Goal: Task Accomplishment & Management: Use online tool/utility

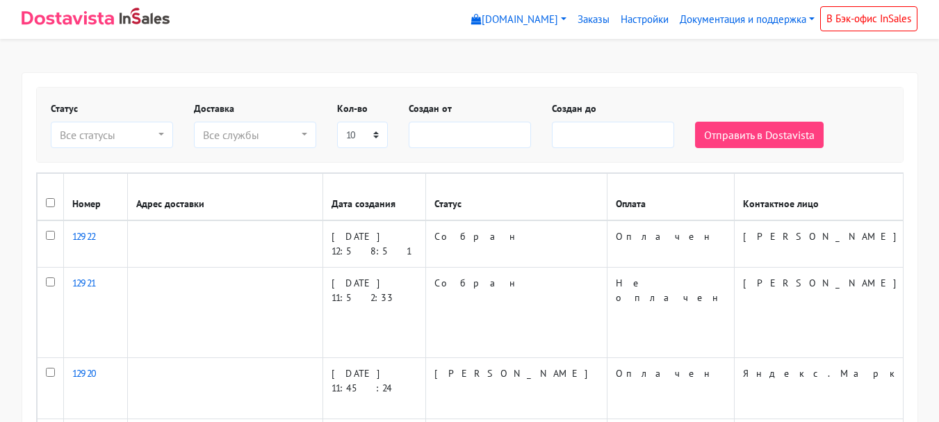
select select
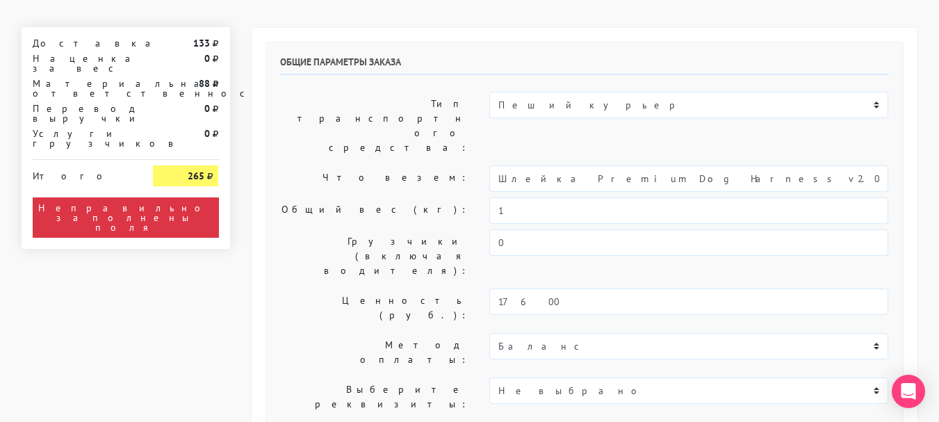
scroll to position [139, 0]
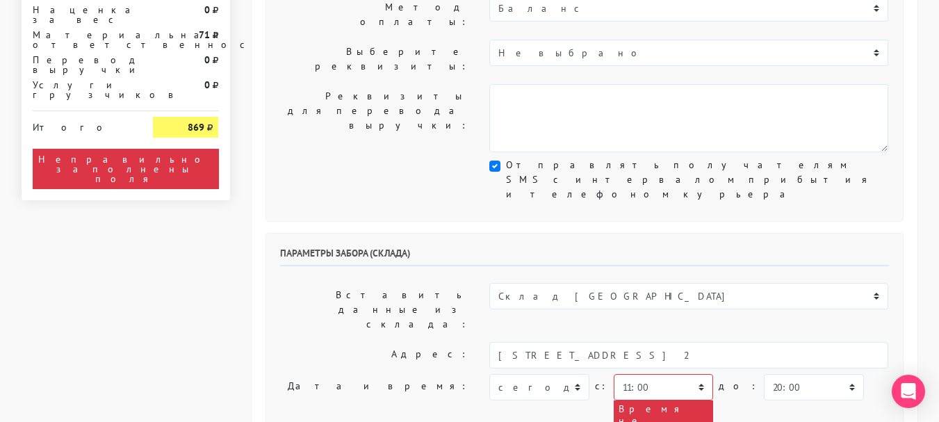
scroll to position [417, 0]
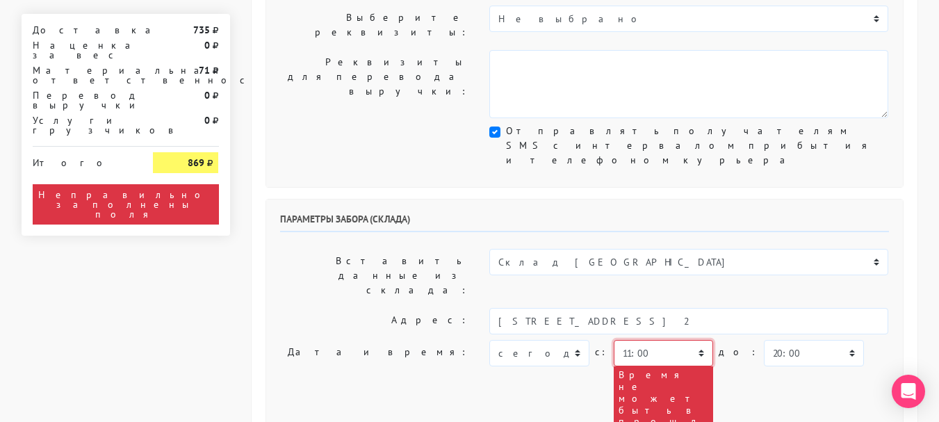
click at [696, 340] on select "00:00 00:30 01:00 01:30 02:00 02:30 03:00 03:30 04:00 04:30 05:00 05:30 06:00 0…" at bounding box center [663, 353] width 99 height 26
select select "14:30"
click at [614, 340] on select "00:00 00:30 01:00 01:30 02:00 02:30 03:00 03:30 04:00 04:30 05:00 05:30 06:00 0…" at bounding box center [663, 353] width 99 height 26
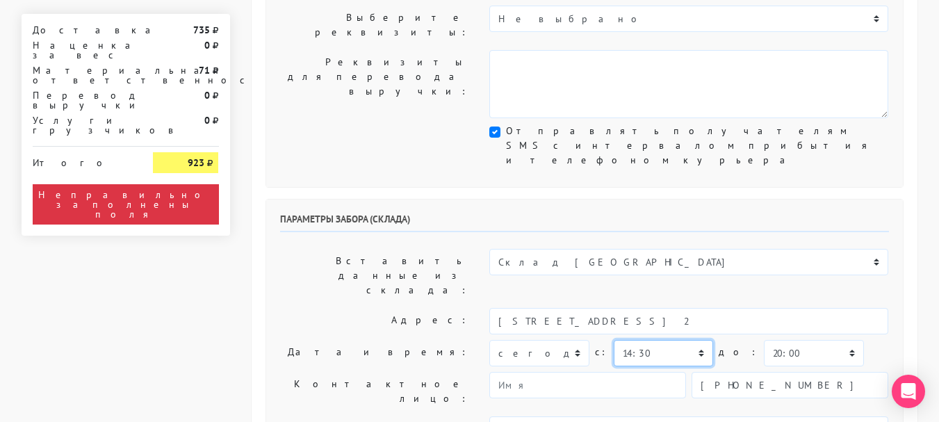
click at [690, 340] on select "00:00 00:30 01:00 01:30 02:00 02:30 03:00 03:30 04:00 04:30 05:00 05:30 06:00 0…" at bounding box center [663, 353] width 99 height 26
click at [614, 340] on select "00:00 00:30 01:00 01:30 02:00 02:30 03:00 03:30 04:00 04:30 05:00 05:30 06:00 0…" at bounding box center [663, 353] width 99 height 26
click at [817, 340] on select "00:00 00:30 01:00 01:30 02:00 02:30 03:00 03:30 04:00 04:30 05:00 05:30 06:00 0…" at bounding box center [813, 353] width 99 height 26
click at [764, 340] on select "00:00 00:30 01:00 01:30 02:00 02:30 03:00 03:30 04:00 04:30 05:00 05:30 06:00 0…" at bounding box center [813, 353] width 99 height 26
click at [847, 340] on div "сегодня завтра 27.08.2025 28.08.2025 29.08.2025 30.08.2025 31.08.2025 01.09.202…" at bounding box center [688, 353] width 399 height 26
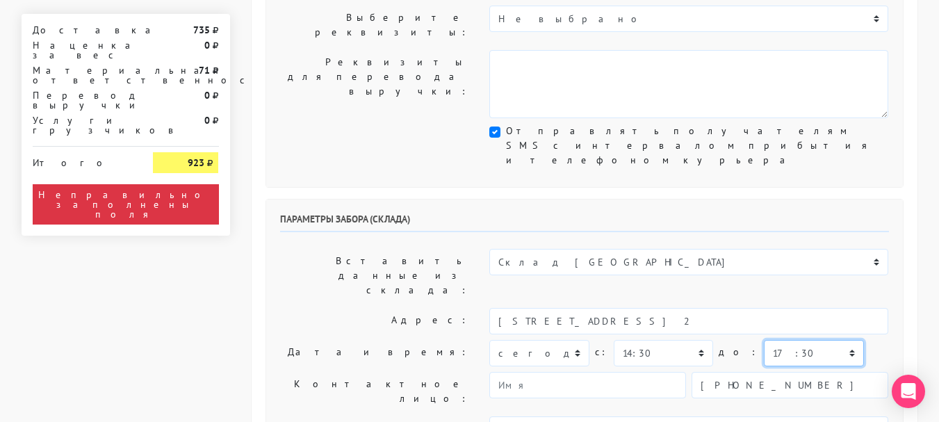
click at [821, 340] on select "00:00 00:30 01:00 01:30 02:00 02:30 03:00 03:30 04:00 04:30 05:00 05:30 06:00 0…" at bounding box center [813, 353] width 99 height 26
select select "15:00"
click at [764, 340] on select "00:00 00:30 01:00 01:30 02:00 02:30 03:00 03:30 04:00 04:30 05:00 05:30 06:00 0…" at bounding box center [813, 353] width 99 height 26
click at [864, 340] on div "сегодня завтра 27.08.2025 28.08.2025 29.08.2025 30.08.2025 31.08.2025 01.09.202…" at bounding box center [688, 353] width 399 height 26
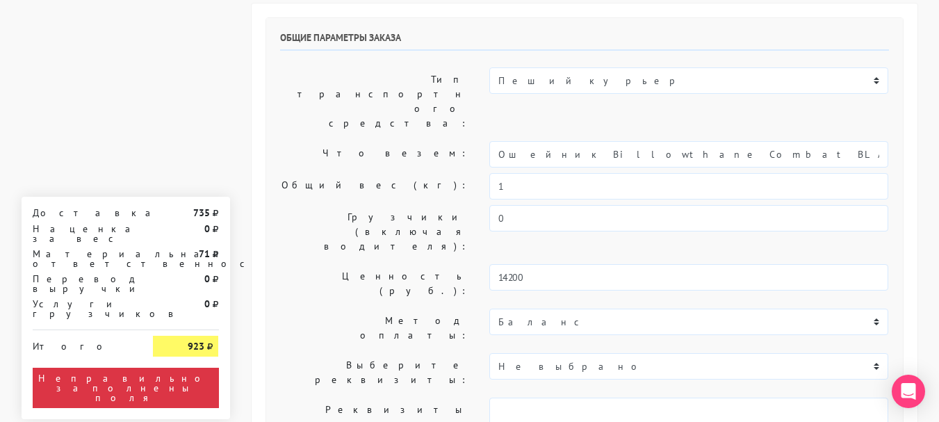
scroll to position [0, 0]
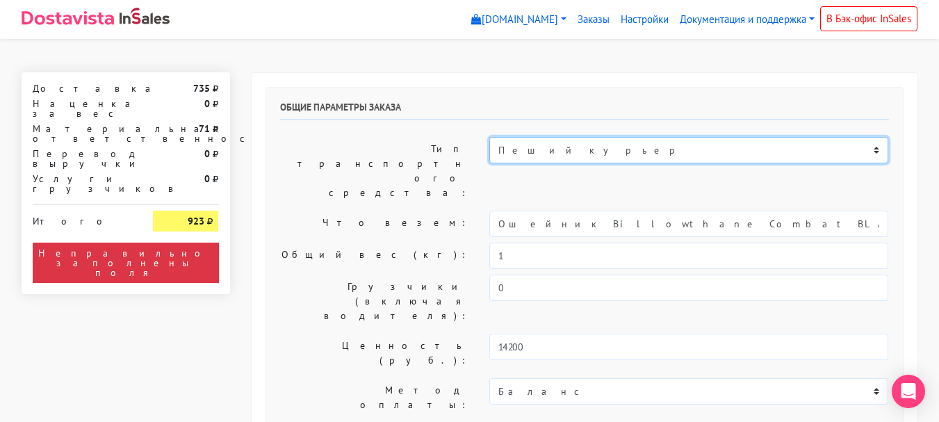
click at [563, 152] on select "Пеший курьер Легковой автомобиль Каблук (до 700 кг) Микроавтобус / портер (до 1…" at bounding box center [688, 150] width 399 height 26
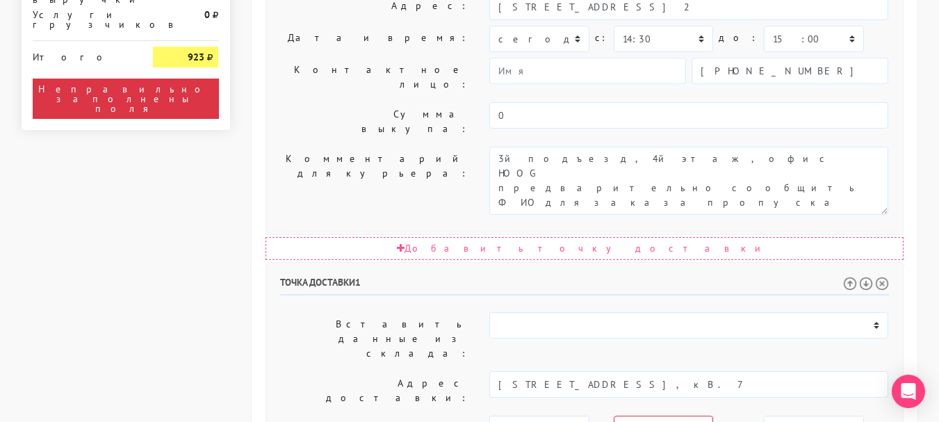
scroll to position [765, 0]
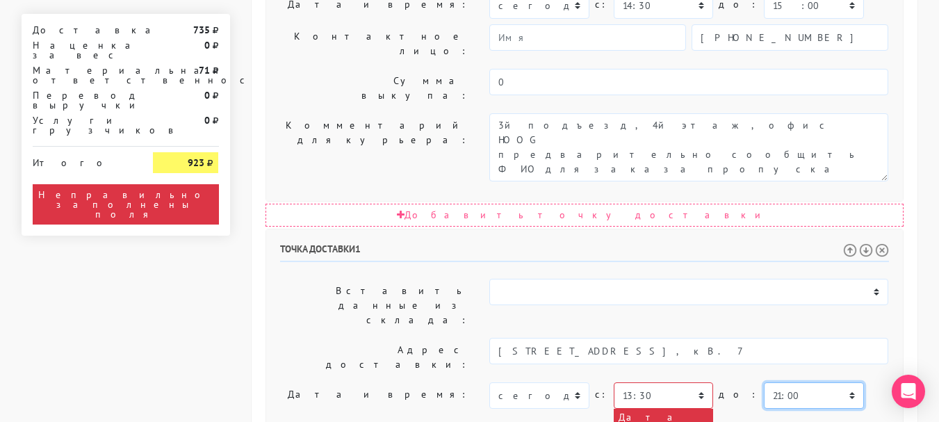
drag, startPoint x: 787, startPoint y: 165, endPoint x: 806, endPoint y: 171, distance: 19.6
click at [788, 382] on select "00:00 00:30 01:00 01:30 02:00 02:30 03:00 03:30 04:00 04:30 05:00 05:30 06:00 0…" at bounding box center [813, 395] width 99 height 26
click at [764, 382] on select "00:00 00:30 01:00 01:30 02:00 02:30 03:00 03:30 04:00 04:30 05:00 05:30 06:00 0…" at bounding box center [813, 395] width 99 height 26
select select "17:30"
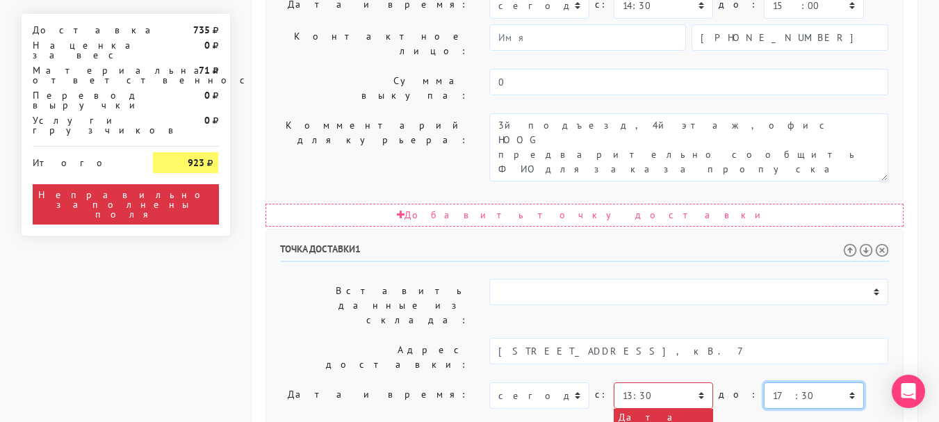
click at [764, 382] on select "00:00 00:30 01:00 01:30 02:00 02:30 03:00 03:30 04:00 04:30 05:00 05:30 06:00 0…" at bounding box center [813, 395] width 99 height 26
click at [698, 382] on select "00:00 00:30 01:00 01:30 02:00 02:30 03:00 03:30 04:00 04:30 05:00 05:30 06:00 0…" at bounding box center [663, 395] width 99 height 26
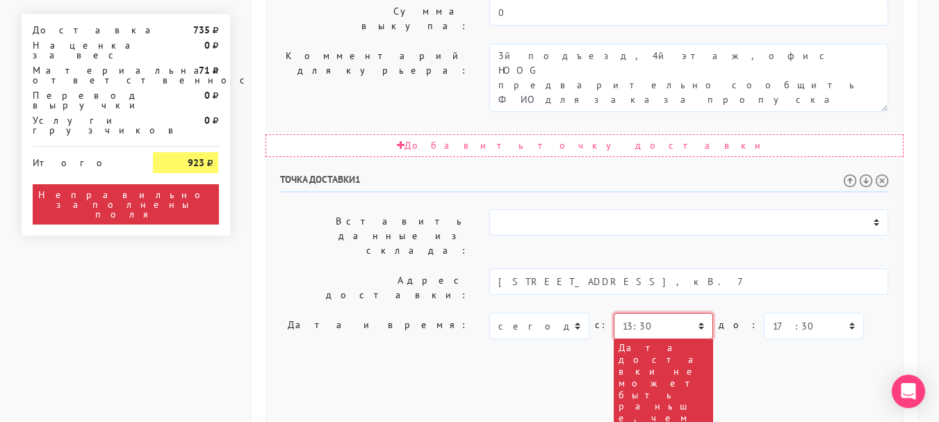
click at [659, 313] on select "00:00 00:30 01:00 01:30 02:00 02:30 03:00 03:30 04:00 04:30 05:00 05:30 06:00 0…" at bounding box center [663, 326] width 99 height 26
select select "14:30"
click at [614, 313] on select "00:00 00:30 01:00 01:30 02:00 02:30 03:00 03:30 04:00 04:30 05:00 05:30 06:00 0…" at bounding box center [663, 326] width 99 height 26
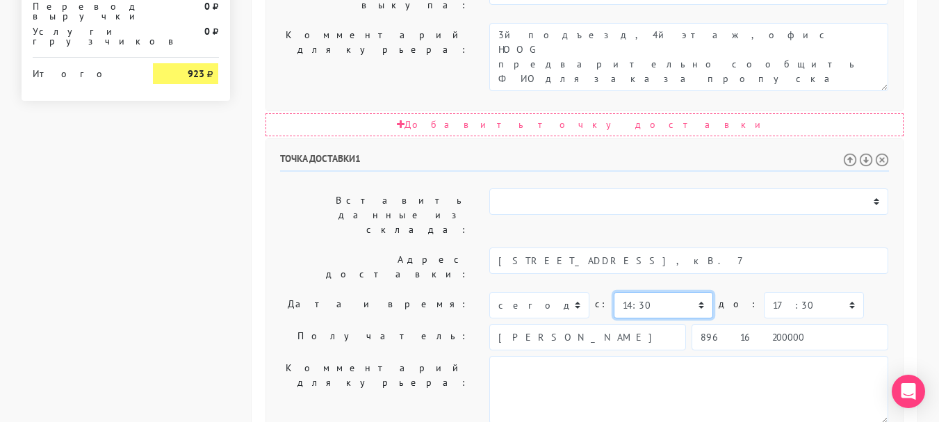
scroll to position [861, 0]
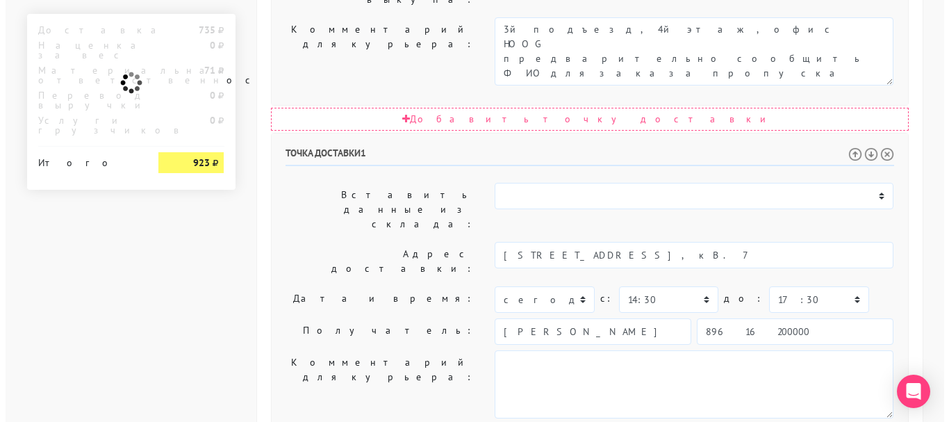
scroll to position [0, 0]
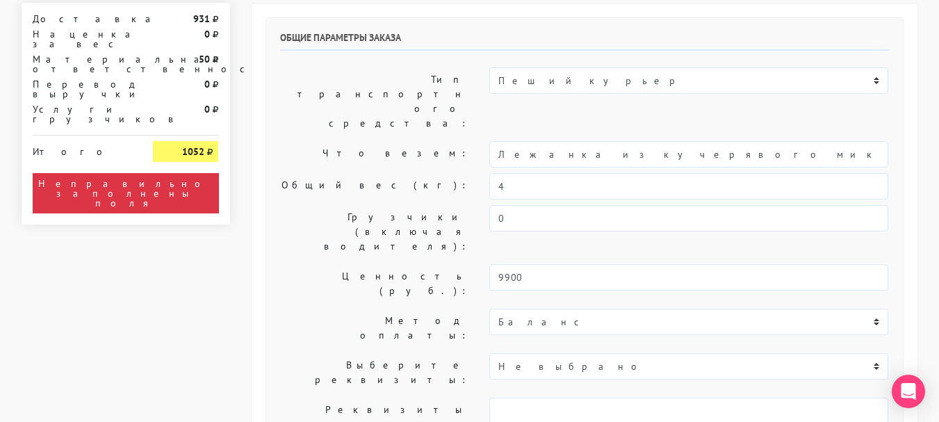
scroll to position [417, 0]
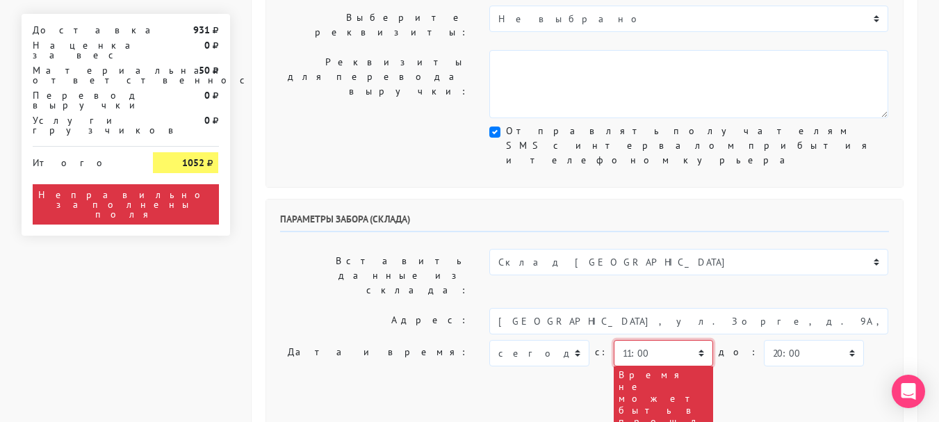
click at [695, 340] on select "00:00 00:30 01:00 01:30 02:00 02:30 03:00 03:30 04:00 04:30 05:00 05:30 06:00 0…" at bounding box center [663, 353] width 99 height 26
select select "15:00"
click at [614, 340] on select "00:00 00:30 01:00 01:30 02:00 02:30 03:00 03:30 04:00 04:30 05:00 05:30 06:00 0…" at bounding box center [663, 353] width 99 height 26
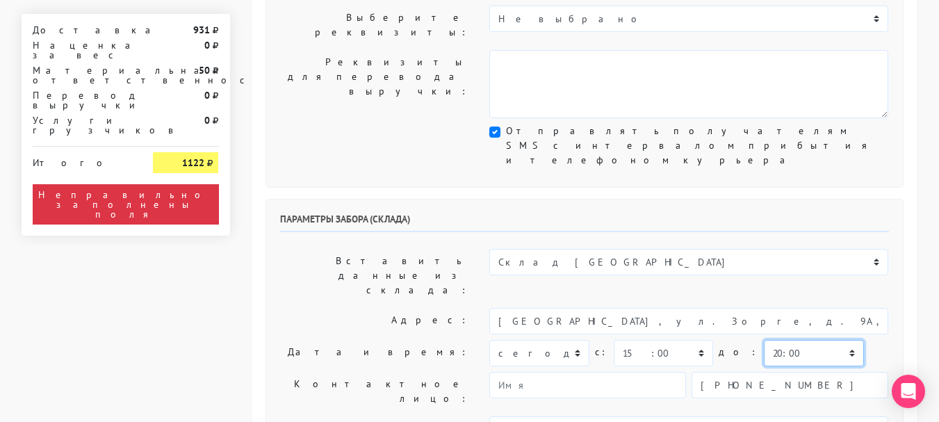
click at [806, 340] on select "00:00 00:30 01:00 01:30 02:00 02:30 03:00 03:30 04:00 04:30 05:00 05:30 06:00 0…" at bounding box center [813, 353] width 99 height 26
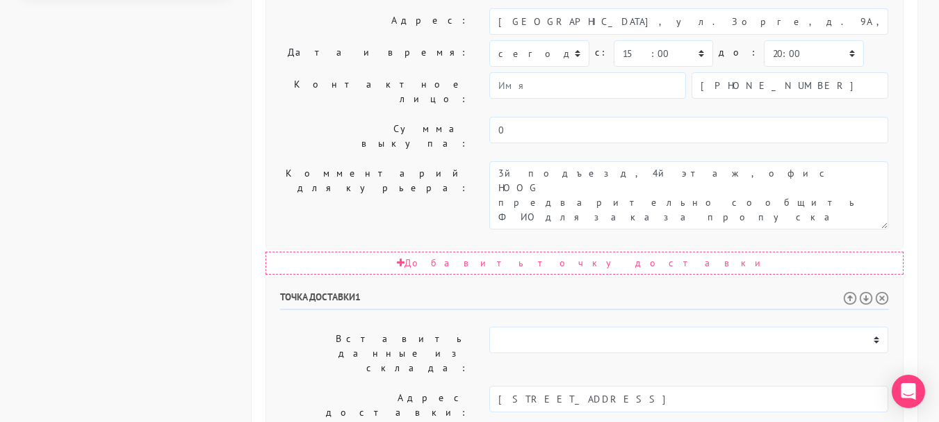
scroll to position [765, 0]
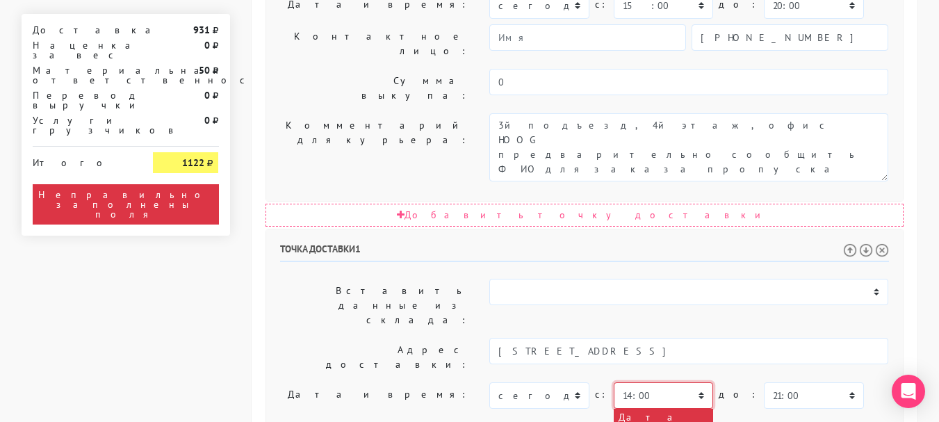
click at [676, 382] on select "00:00 00:30 01:00 01:30 02:00 02:30 03:00 03:30 04:00 04:30 05:00 05:30 06:00 0…" at bounding box center [663, 395] width 99 height 26
select select "15:00"
click at [614, 382] on select "00:00 00:30 01:00 01:30 02:00 02:30 03:00 03:30 04:00 04:30 05:00 05:30 06:00 0…" at bounding box center [663, 395] width 99 height 26
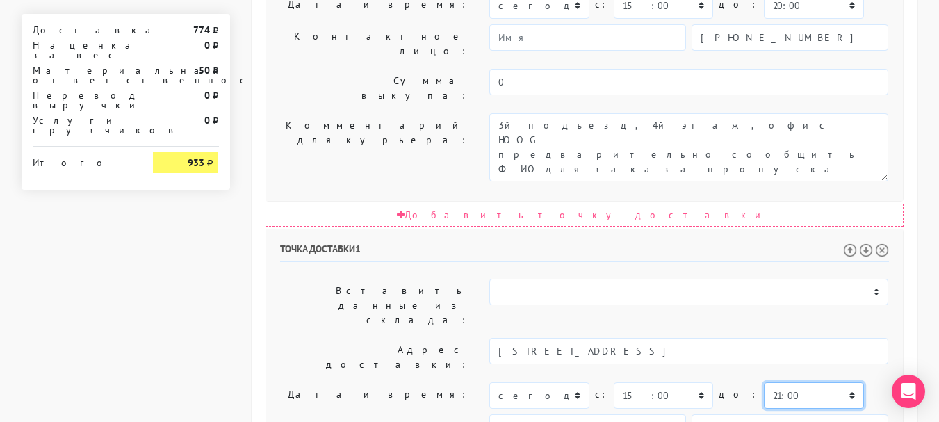
click at [764, 382] on select "00:00 00:30 01:00 01:30 02:00 02:30 03:00 03:30 04:00 04:30 05:00 05:30 06:00 0…" at bounding box center [813, 395] width 99 height 26
select select "19:30"
click at [764, 382] on select "00:00 00:30 01:00 01:30 02:00 02:30 03:00 03:30 04:00 04:30 05:00 05:30 06:00 0…" at bounding box center [813, 395] width 99 height 26
click at [835, 382] on div "сегодня завтра 27.08.2025 28.08.2025 29.08.2025 30.08.2025 31.08.2025 01.09.202…" at bounding box center [688, 395] width 399 height 26
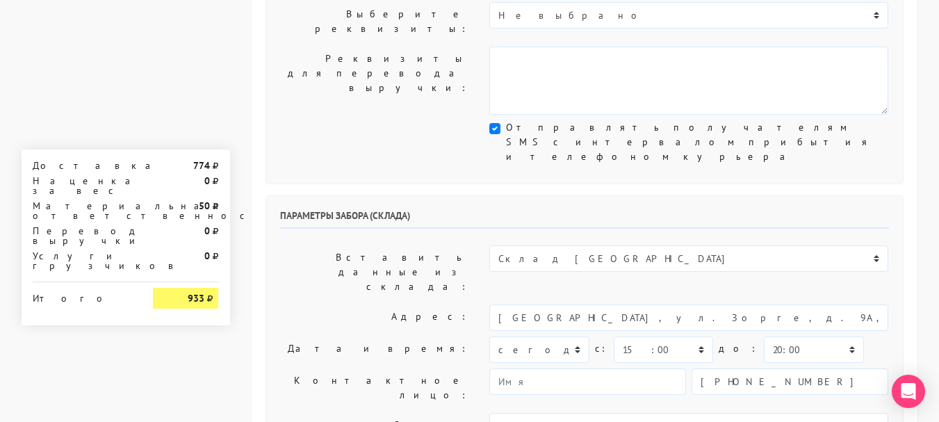
scroll to position [417, 0]
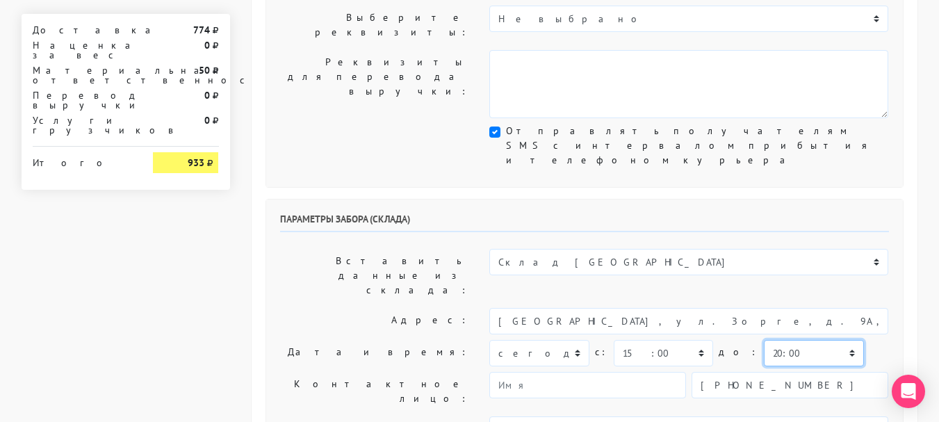
click at [764, 340] on select "00:00 00:30 01:00 01:30 02:00 02:30 03:00 03:30 04:00 04:30 05:00 05:30 06:00 0…" at bounding box center [813, 353] width 99 height 26
select select "16:00"
click at [764, 340] on select "00:00 00:30 01:00 01:30 02:00 02:30 03:00 03:30 04:00 04:30 05:00 05:30 06:00 0…" at bounding box center [813, 353] width 99 height 26
click at [870, 340] on div "сегодня завтра 27.08.2025 28.08.2025 29.08.2025 30.08.2025 31.08.2025 01.09.202…" at bounding box center [688, 353] width 399 height 26
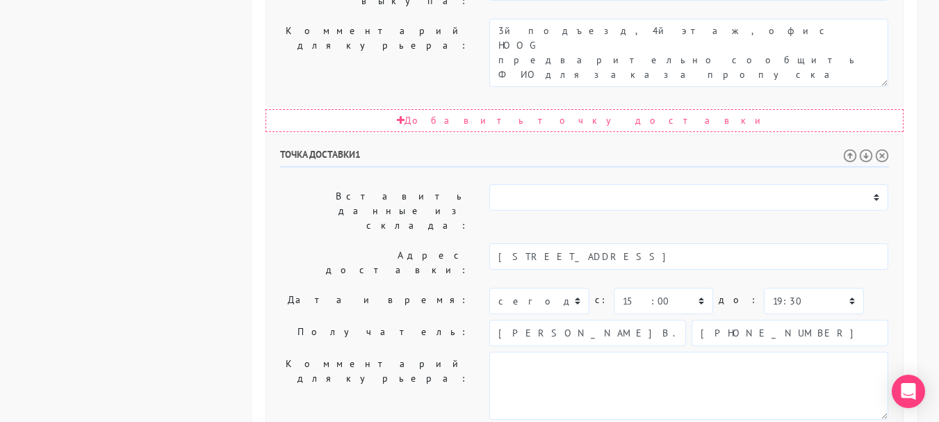
scroll to position [861, 0]
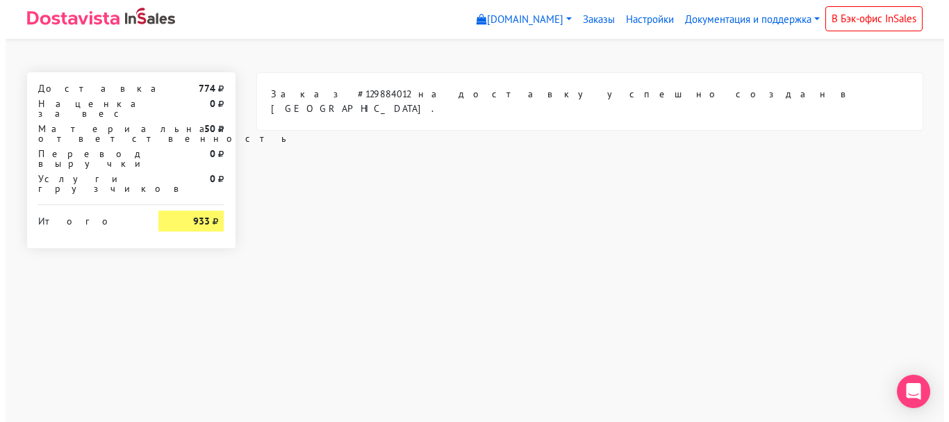
scroll to position [0, 0]
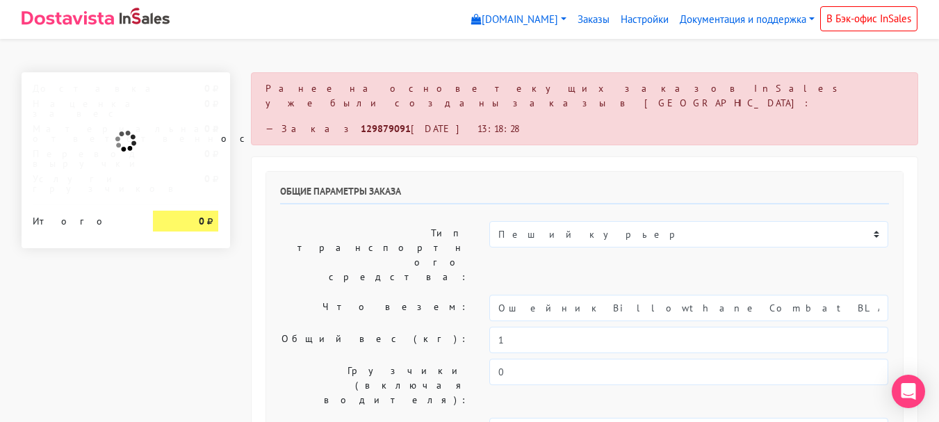
select select "11:00"
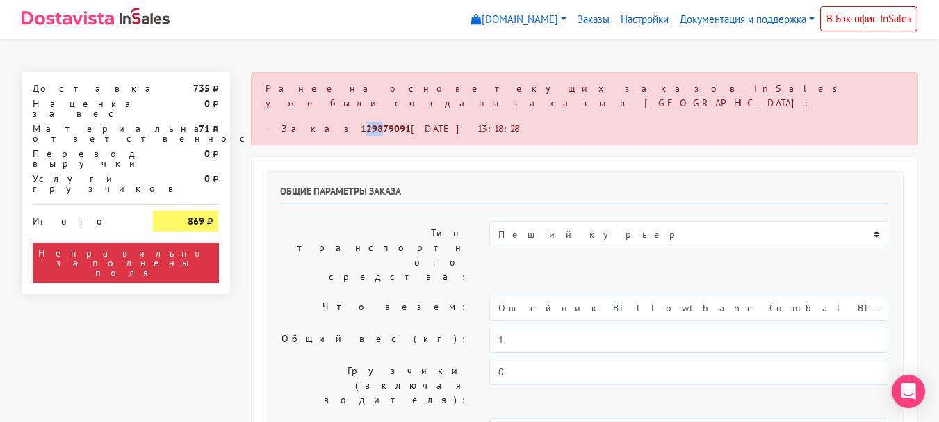
drag, startPoint x: 305, startPoint y: 113, endPoint x: 338, endPoint y: 108, distance: 32.9
click at [361, 122] on strong "129879091" at bounding box center [386, 128] width 50 height 13
click at [581, 18] on link "Заказы" at bounding box center [593, 19] width 43 height 27
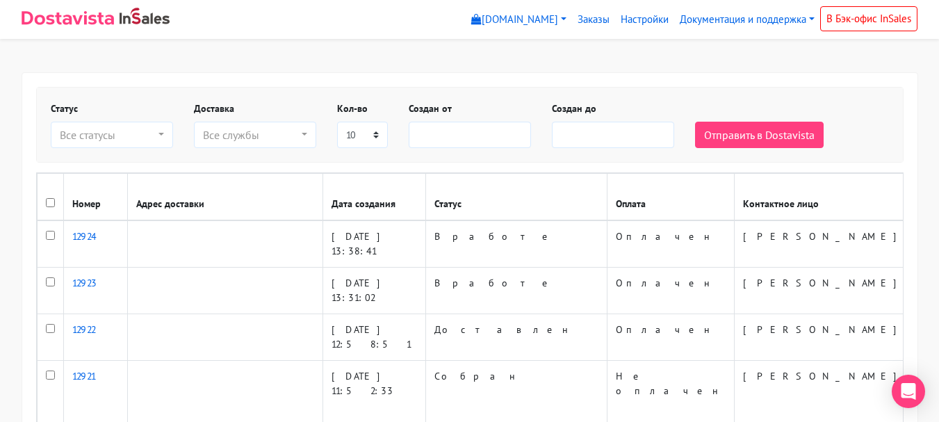
select select
click at [46, 19] on img at bounding box center [68, 18] width 92 height 14
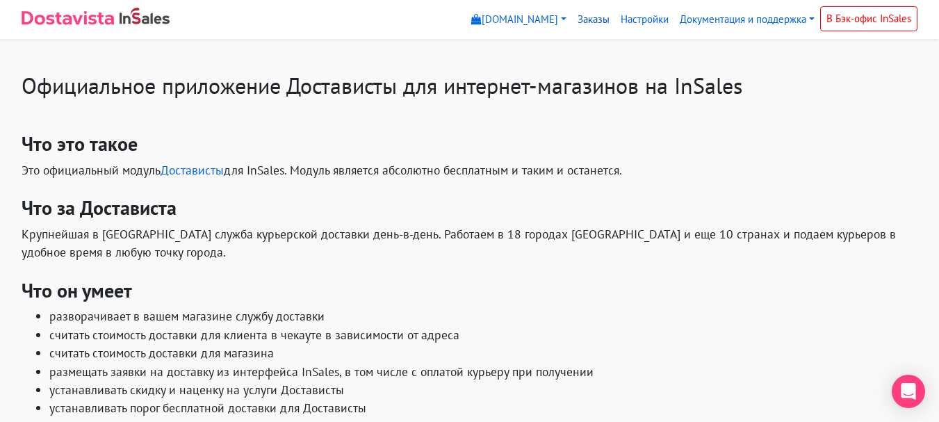
click at [591, 20] on link "Заказы" at bounding box center [593, 19] width 43 height 27
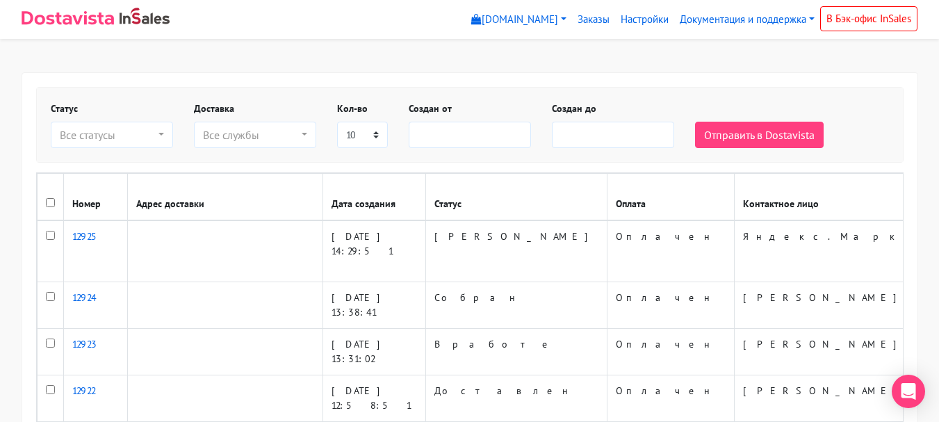
select select
click at [66, 20] on img at bounding box center [68, 18] width 92 height 14
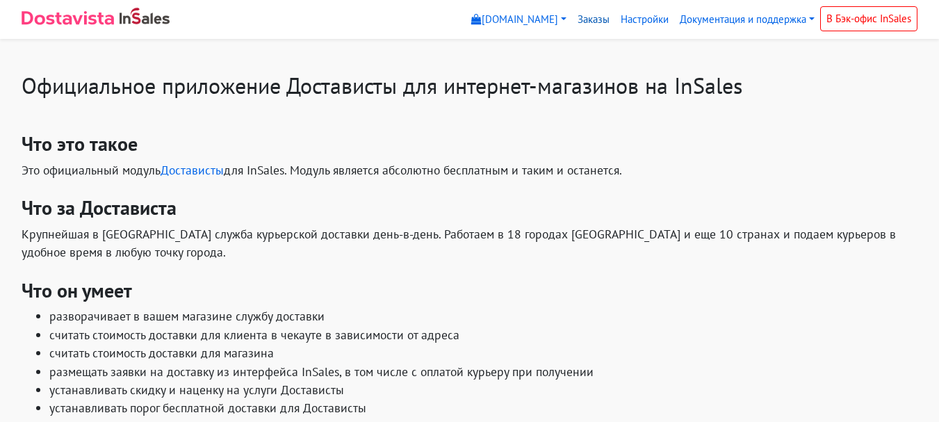
click at [589, 21] on link "Заказы" at bounding box center [593, 19] width 43 height 27
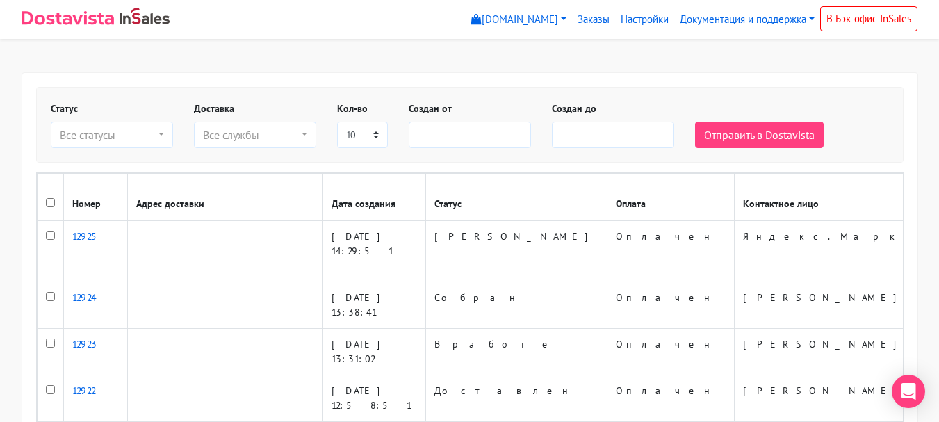
select select
